Goal: Information Seeking & Learning: Understand process/instructions

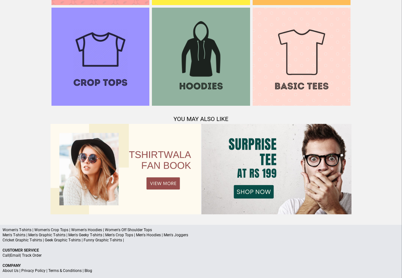
scroll to position [614, 0]
